Goal: Find specific page/section: Find specific page/section

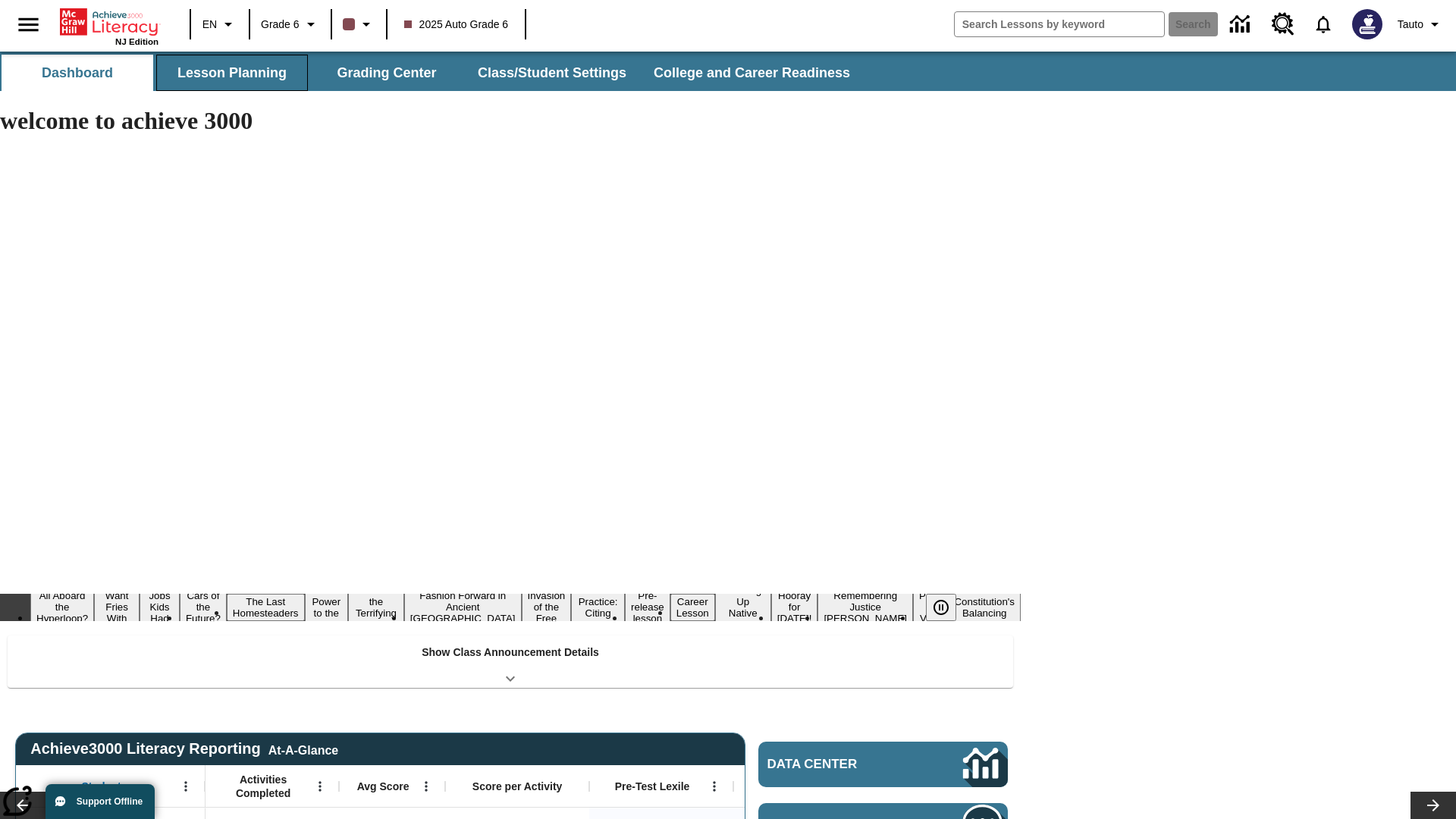
click at [232, 73] on button "Lesson Planning" at bounding box center [232, 73] width 152 height 36
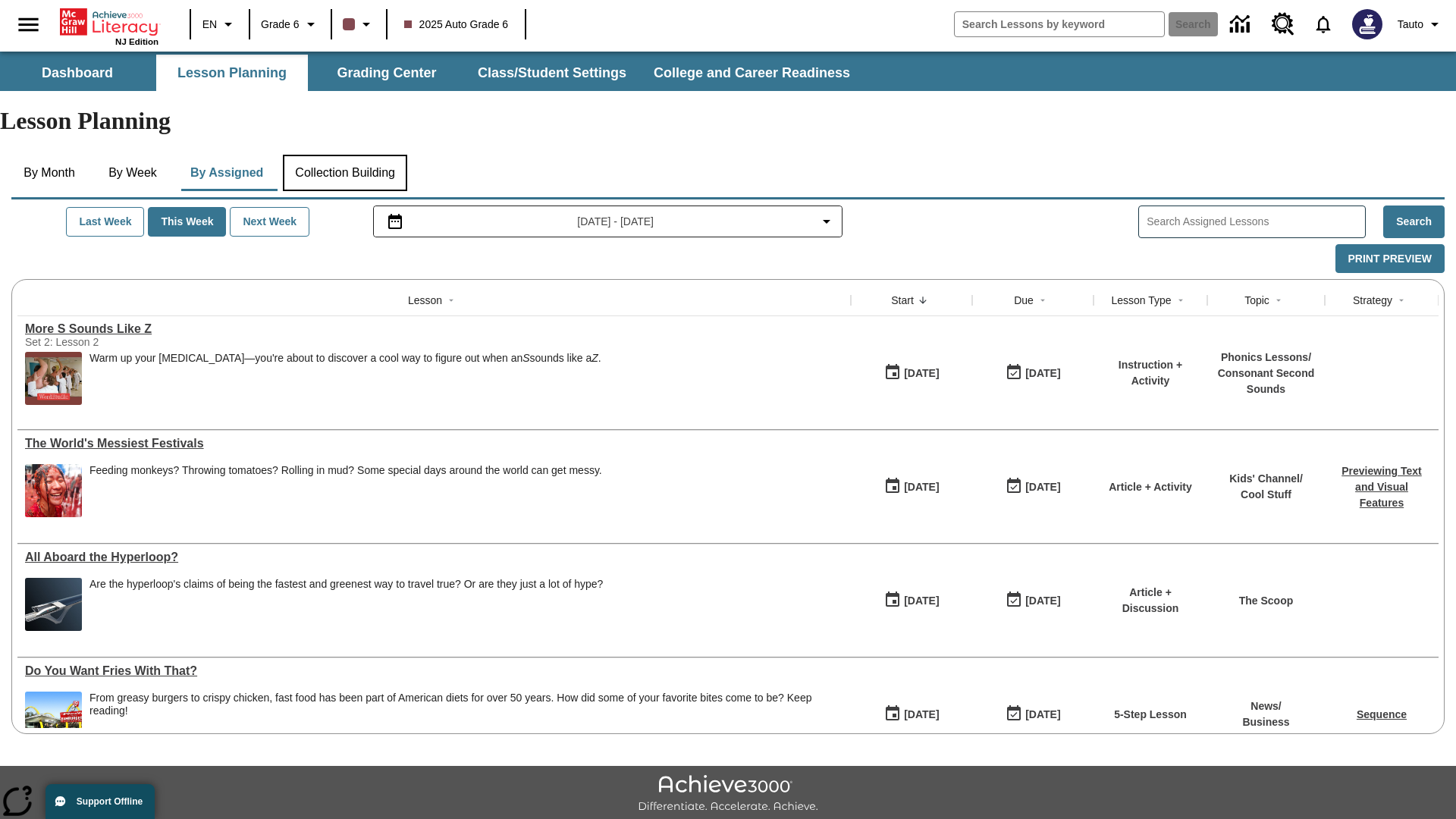
click at [351, 155] on button "Collection Building" at bounding box center [344, 173] width 125 height 36
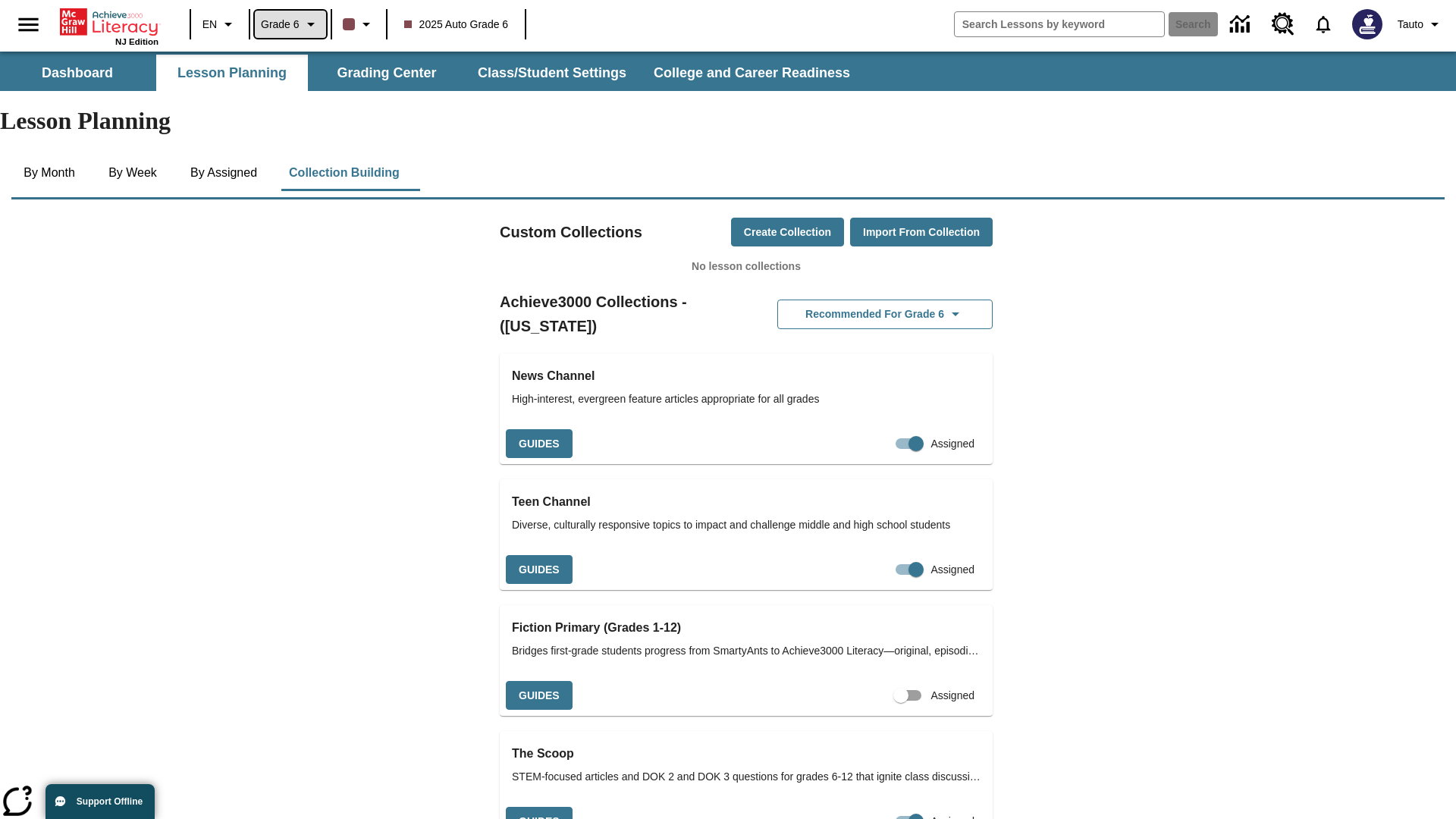
click at [291, 25] on span "Grade 6" at bounding box center [280, 25] width 39 height 16
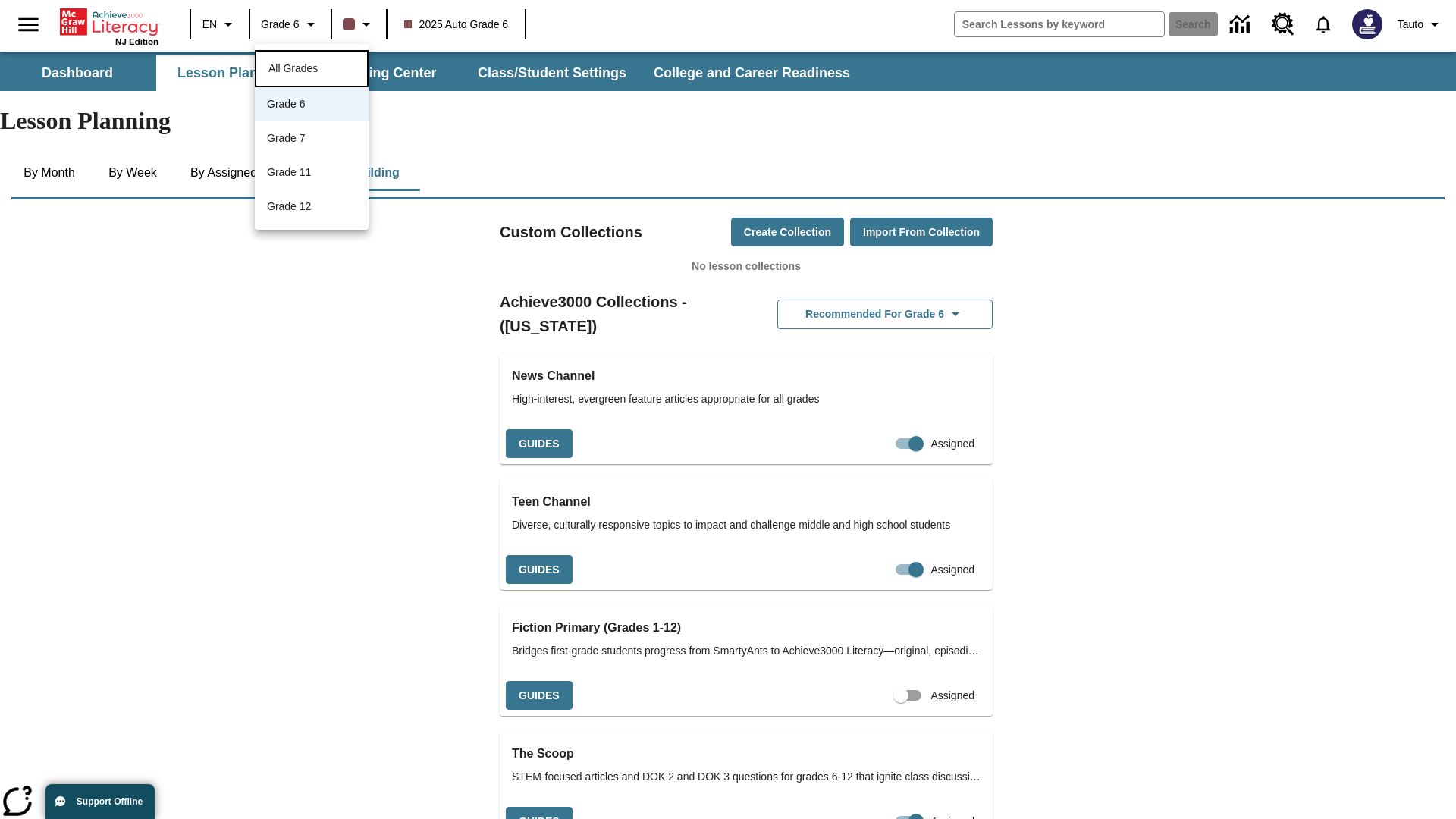
click at [312, 66] on span "All Grades" at bounding box center [293, 67] width 49 height 12
